Goal: Find specific page/section: Find specific page/section

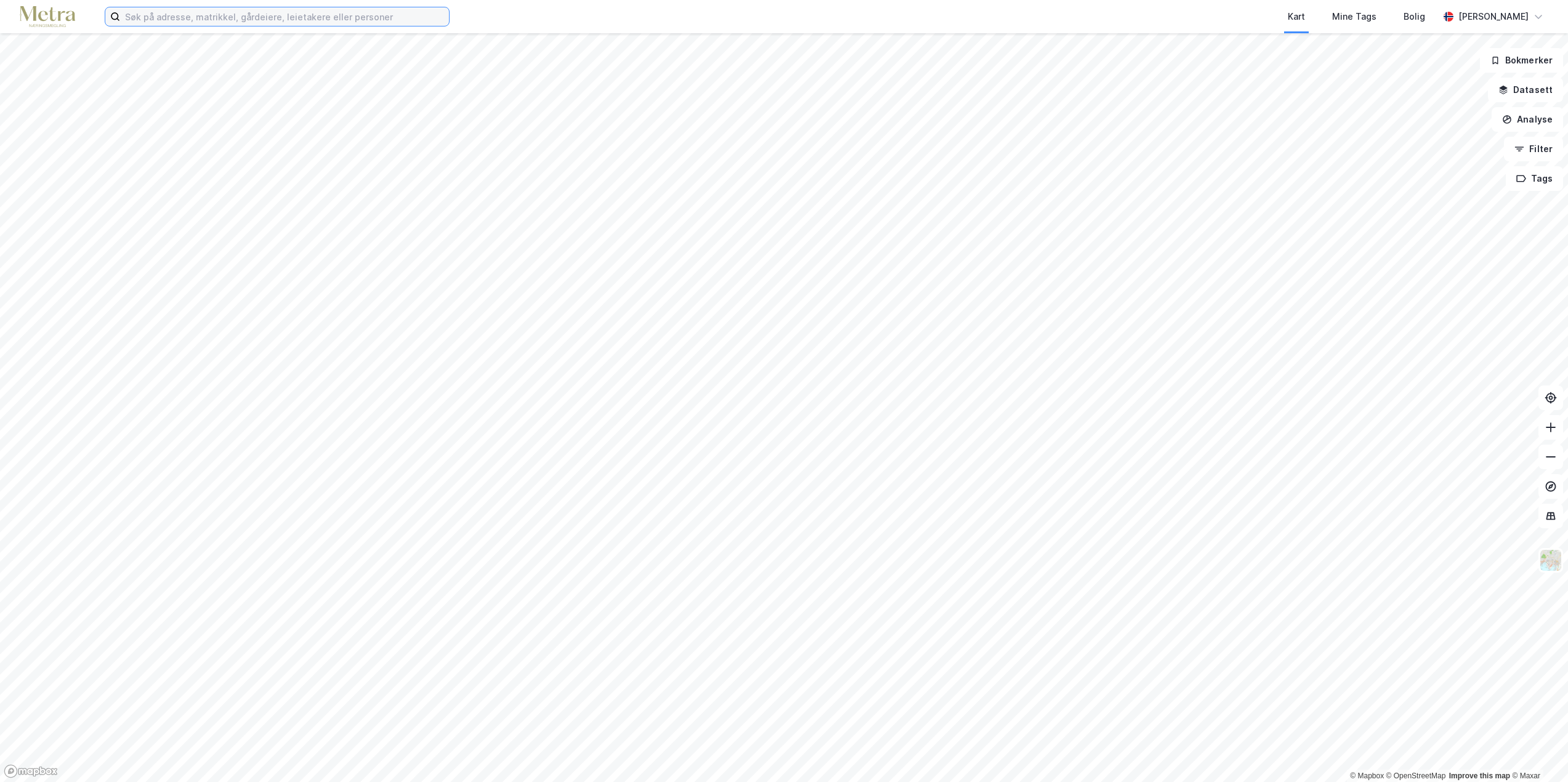
click at [313, 18] on input at bounding box center [285, 16] width 329 height 18
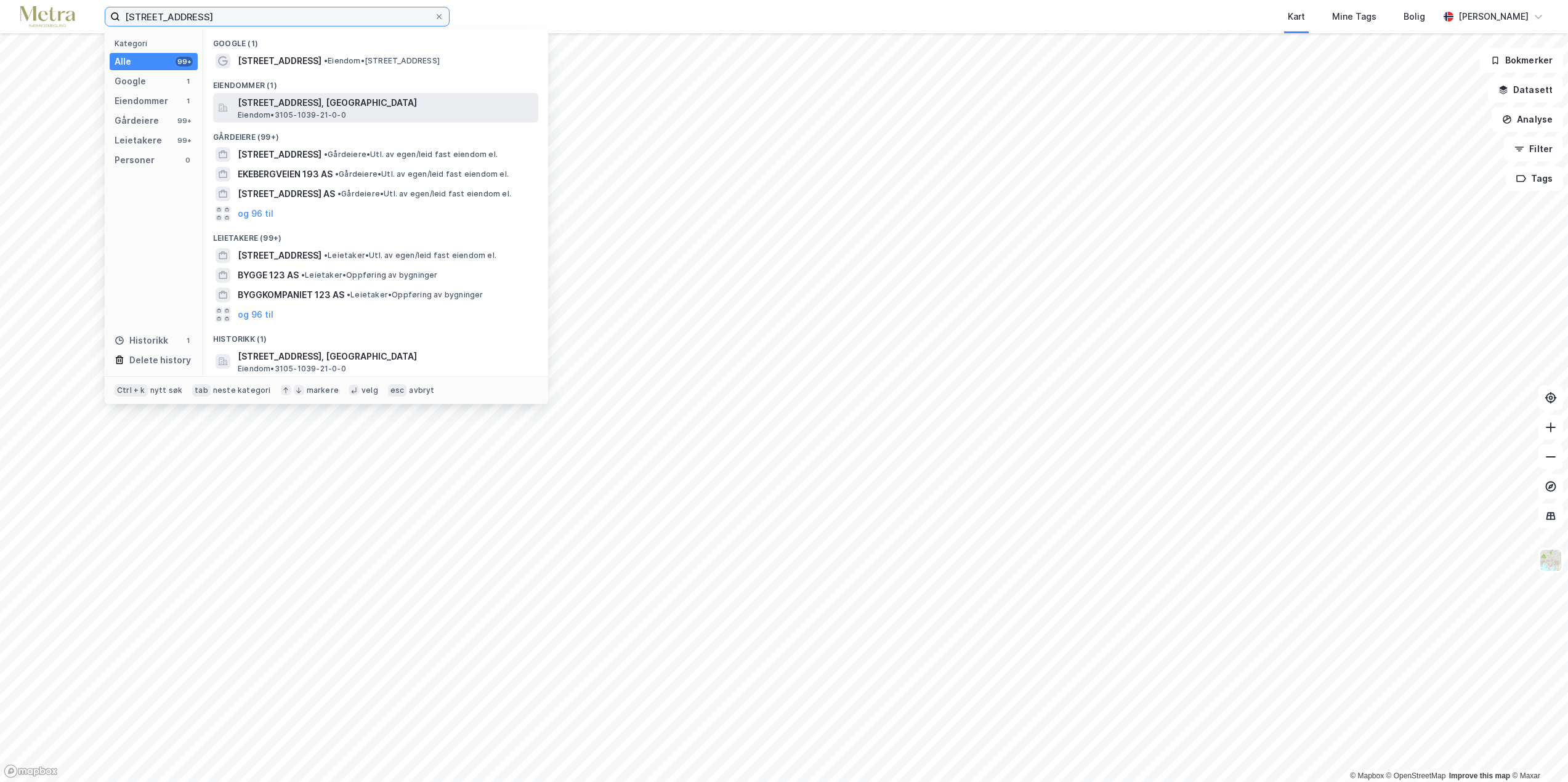
type input "[STREET_ADDRESS]"
click at [347, 102] on span "[STREET_ADDRESS], [GEOGRAPHIC_DATA]" at bounding box center [386, 103] width 296 height 14
